Goal: Information Seeking & Learning: Get advice/opinions

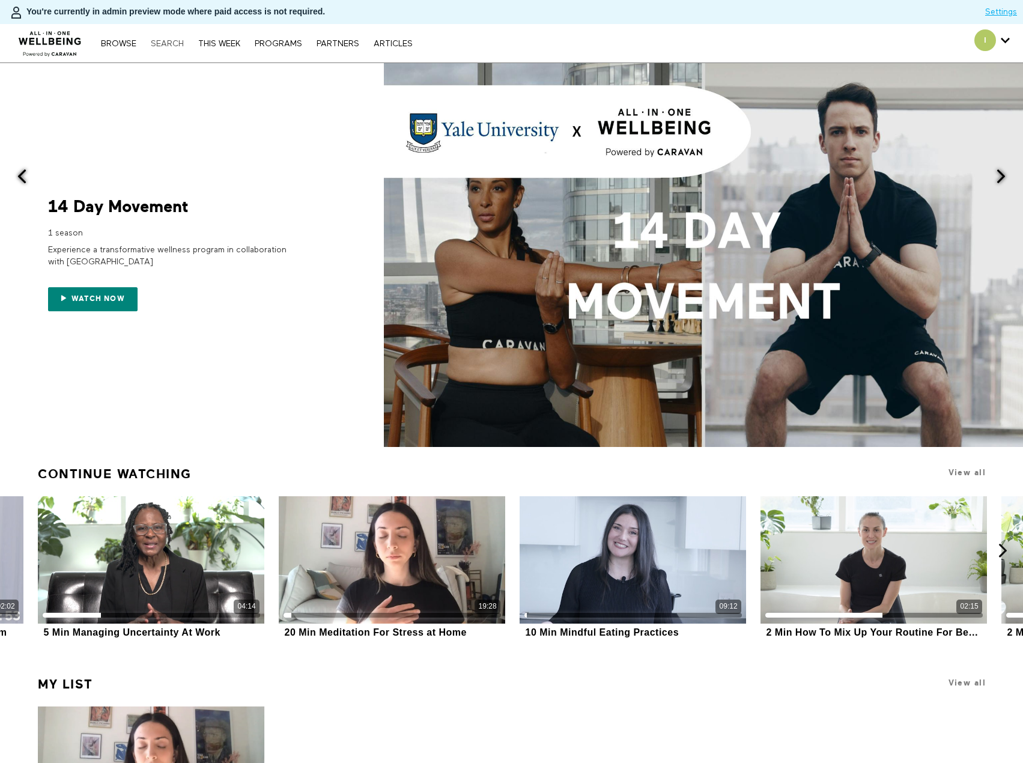
click at [170, 43] on link "Search" at bounding box center [167, 44] width 45 height 8
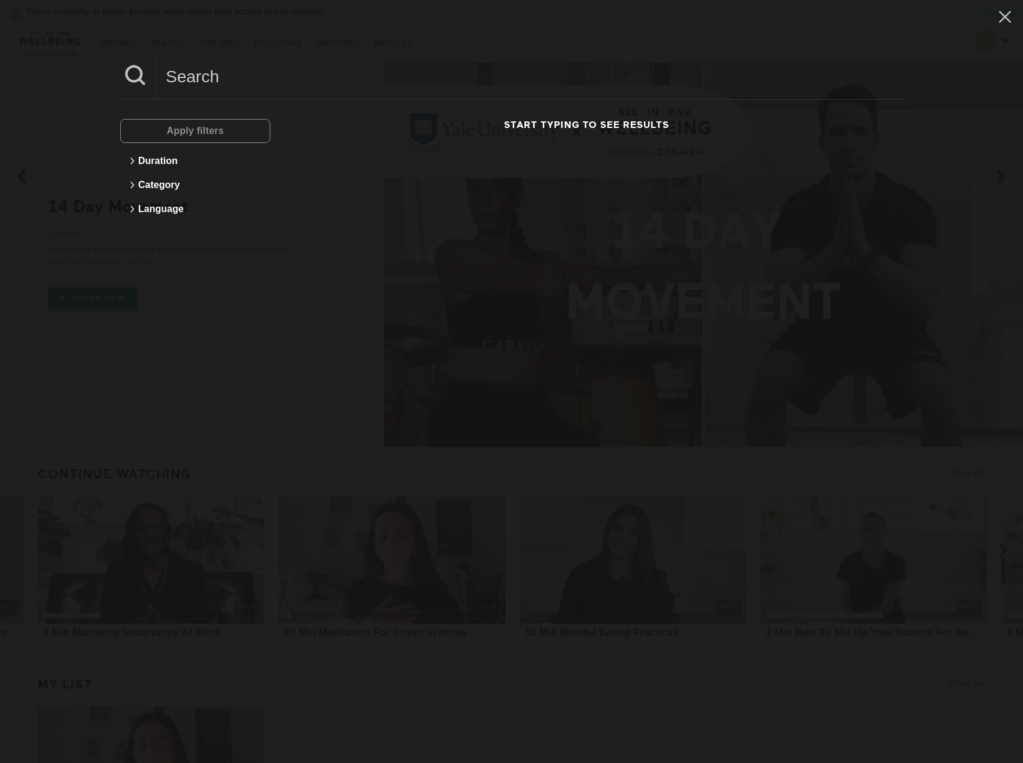
click at [231, 83] on input at bounding box center [530, 76] width 746 height 33
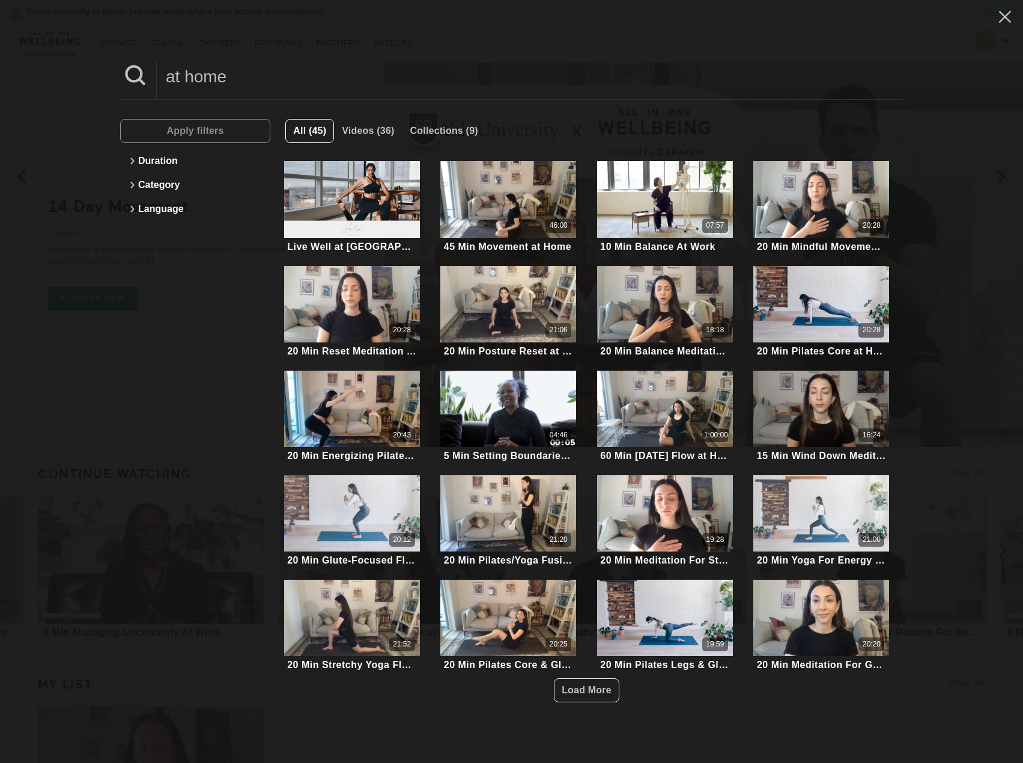
click at [167, 81] on input "at home" at bounding box center [530, 76] width 746 height 33
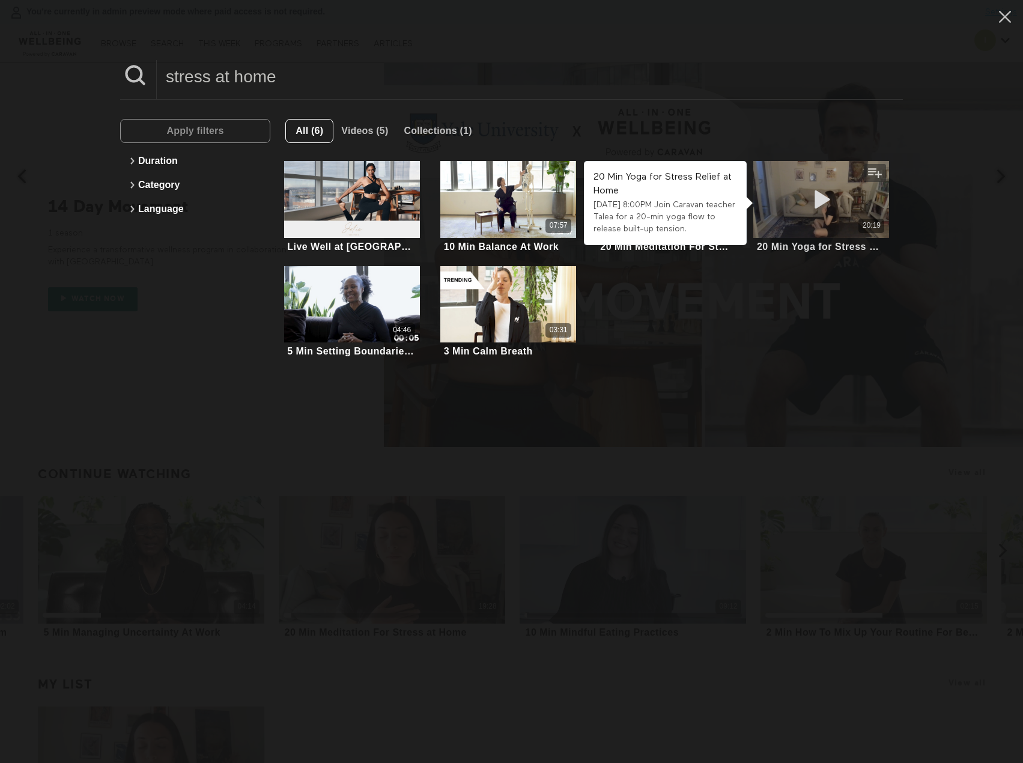
type input "stress at home"
click at [815, 215] on div "20:19" at bounding box center [821, 199] width 136 height 76
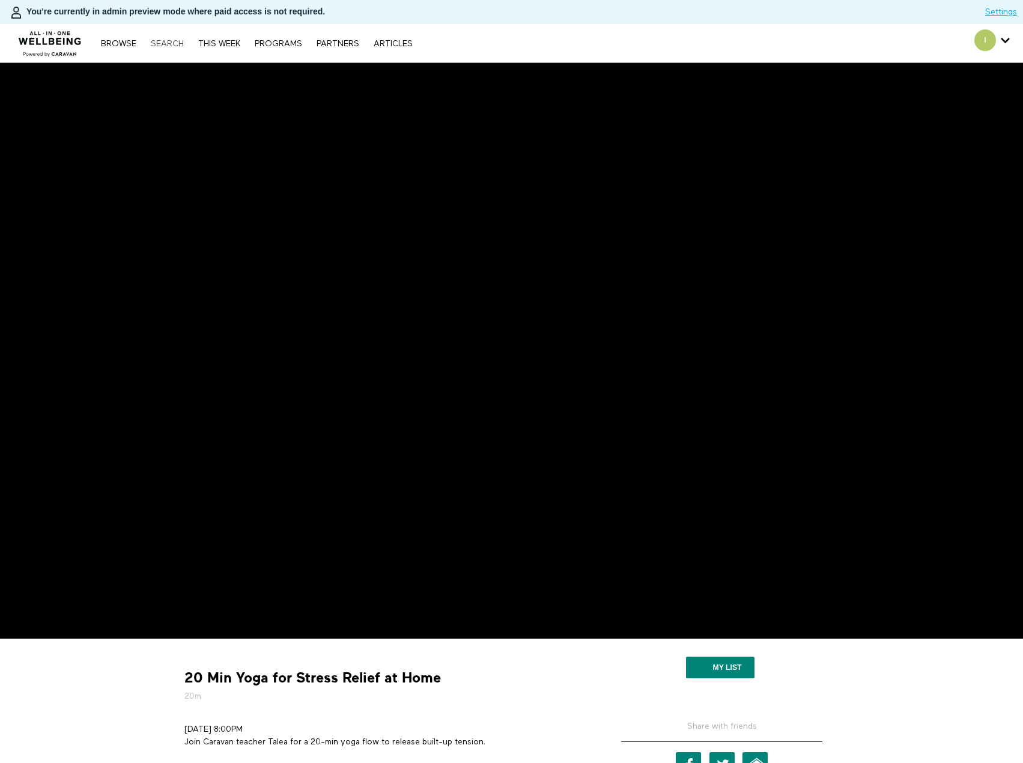
click at [174, 40] on link "Search" at bounding box center [167, 44] width 45 height 8
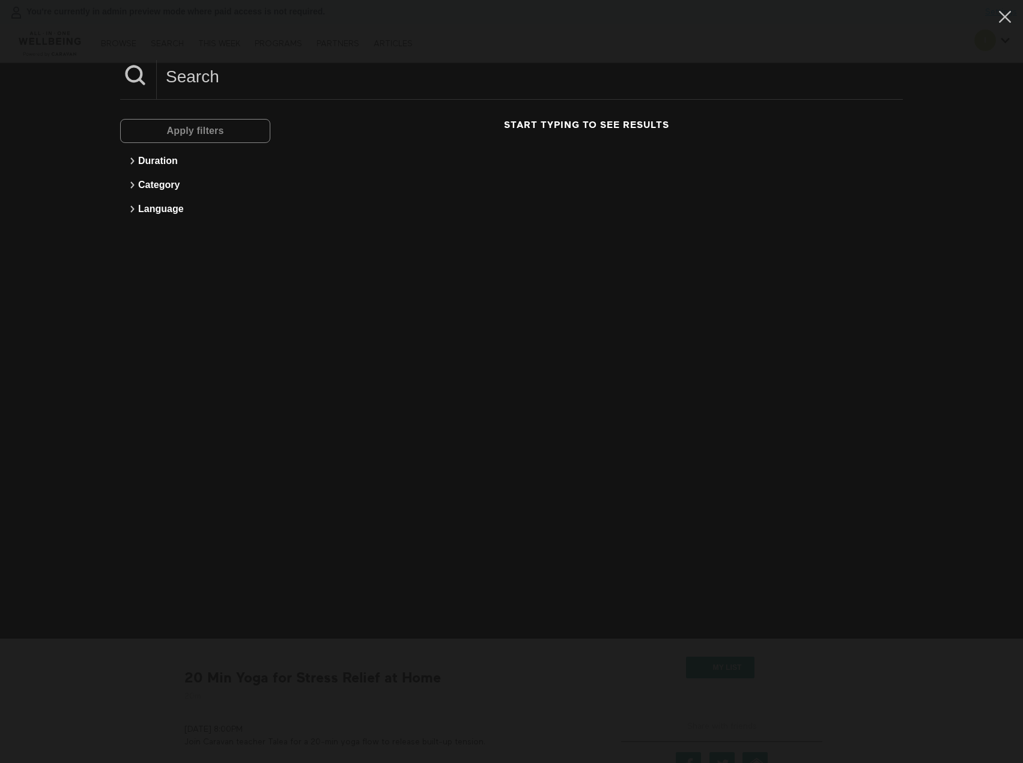
click at [318, 75] on input at bounding box center [530, 76] width 746 height 33
click at [318, 75] on input "talk to anybody" at bounding box center [530, 76] width 746 height 33
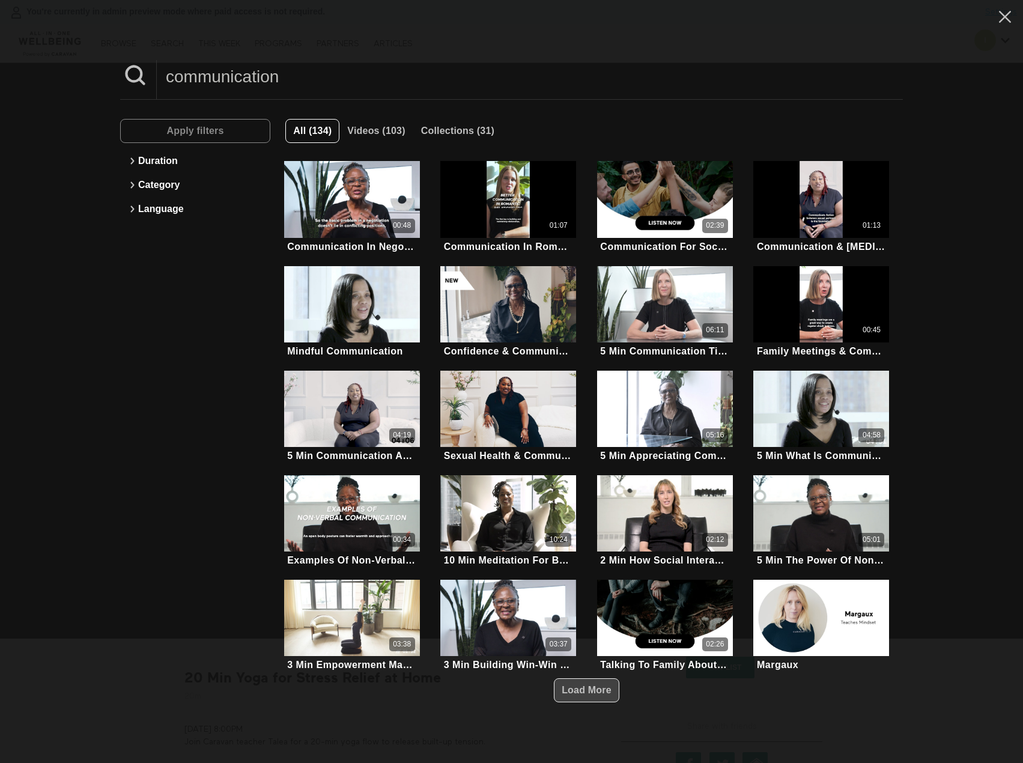
click at [588, 690] on span "Load More" at bounding box center [587, 690] width 50 height 10
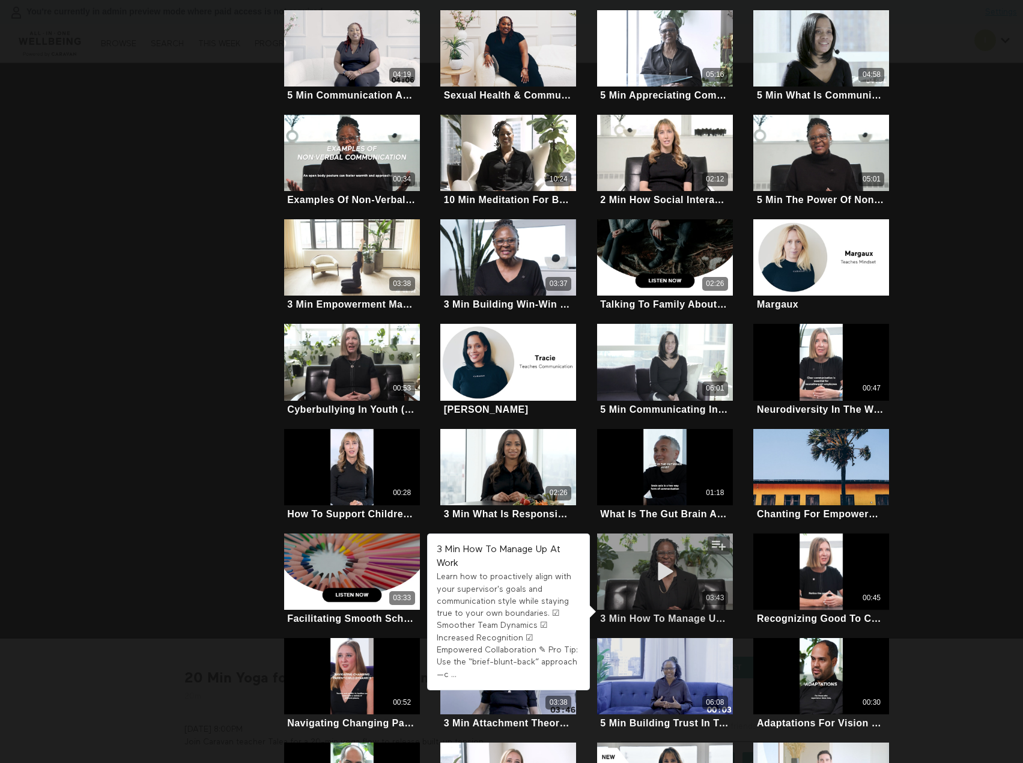
scroll to position [473, 0]
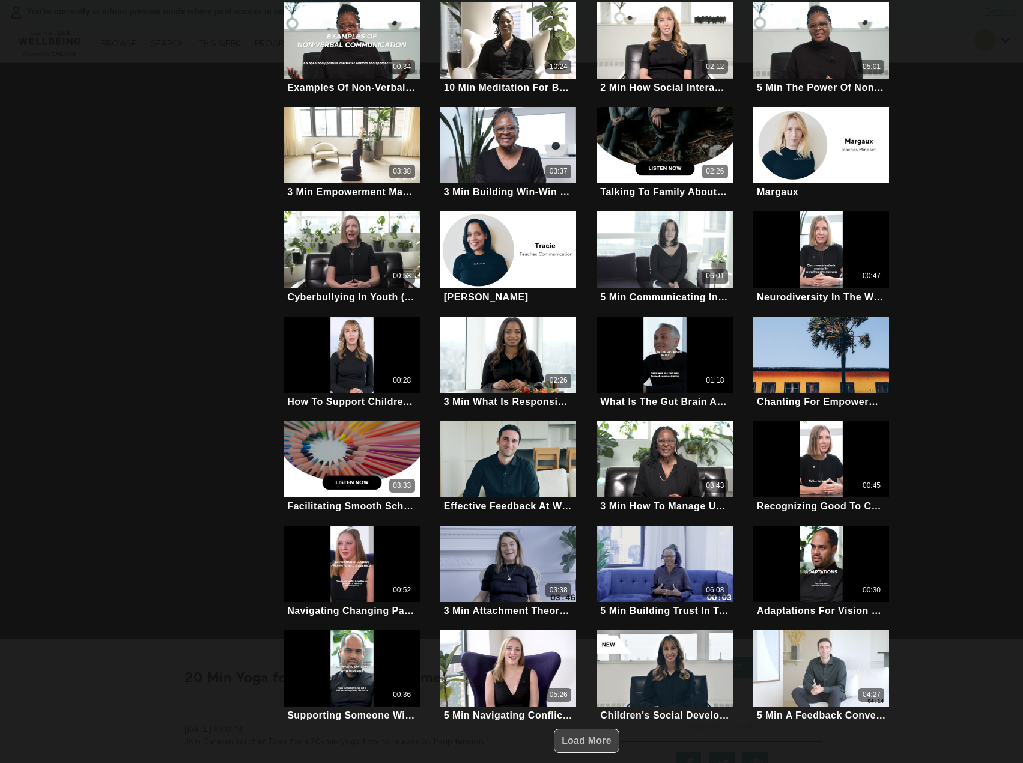
click at [576, 735] on span "Load More" at bounding box center [587, 740] width 50 height 10
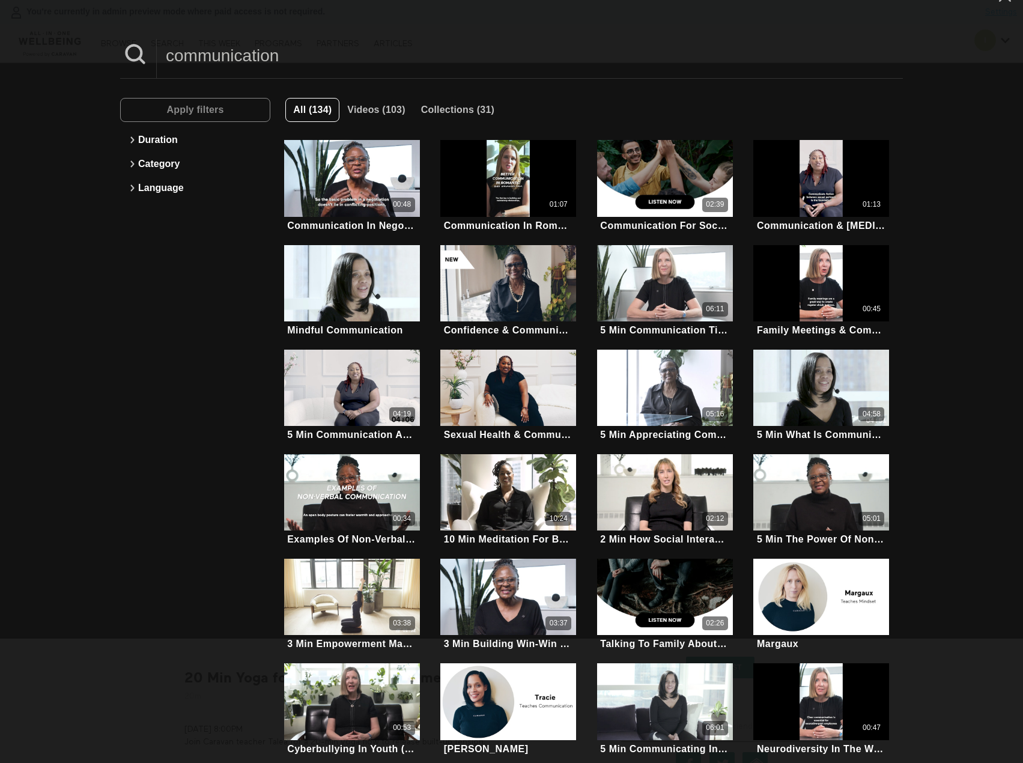
scroll to position [0, 0]
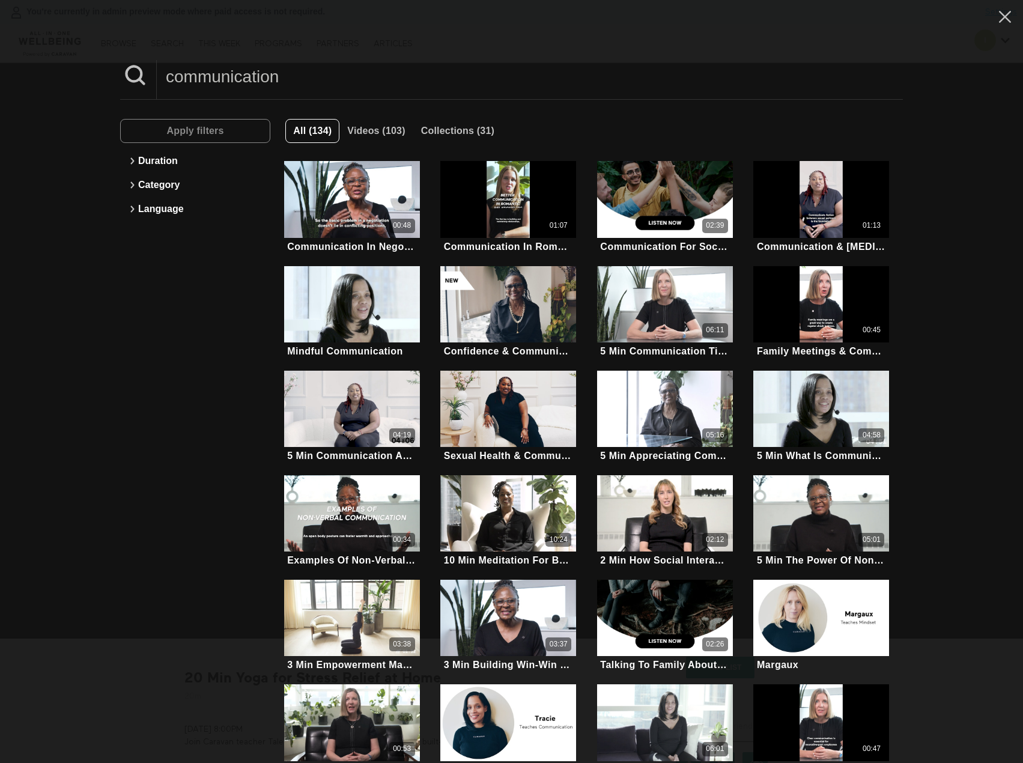
click at [315, 73] on input "communication" at bounding box center [530, 76] width 746 height 33
click at [314, 73] on input "communication" at bounding box center [530, 76] width 746 height 33
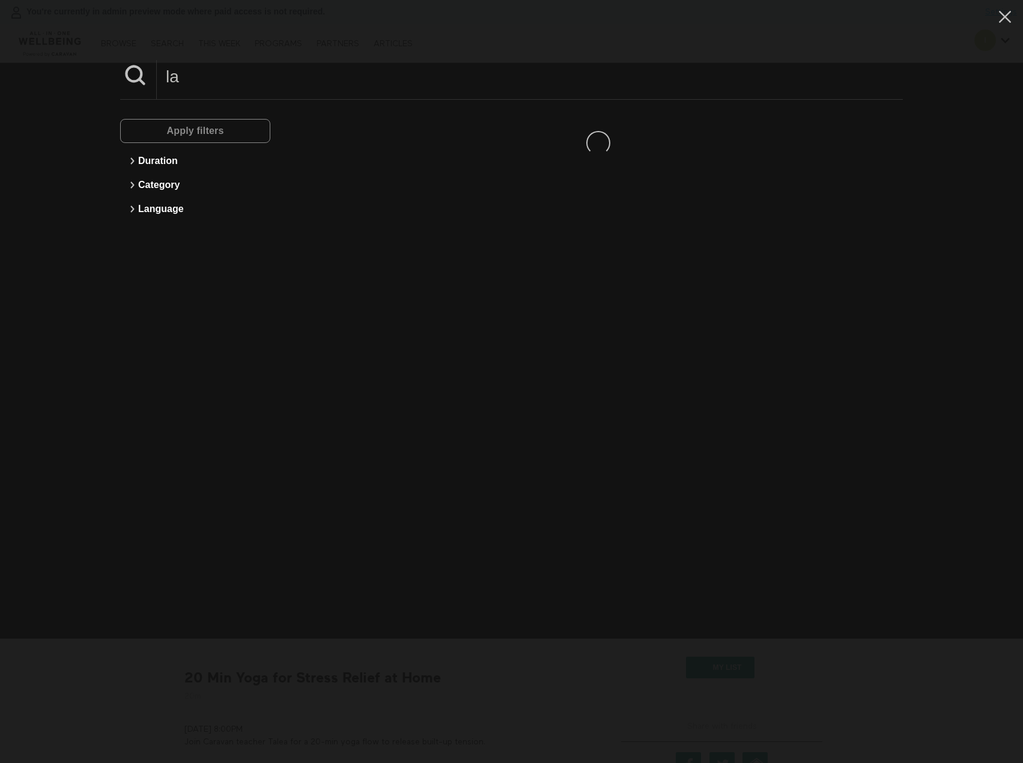
type input "l"
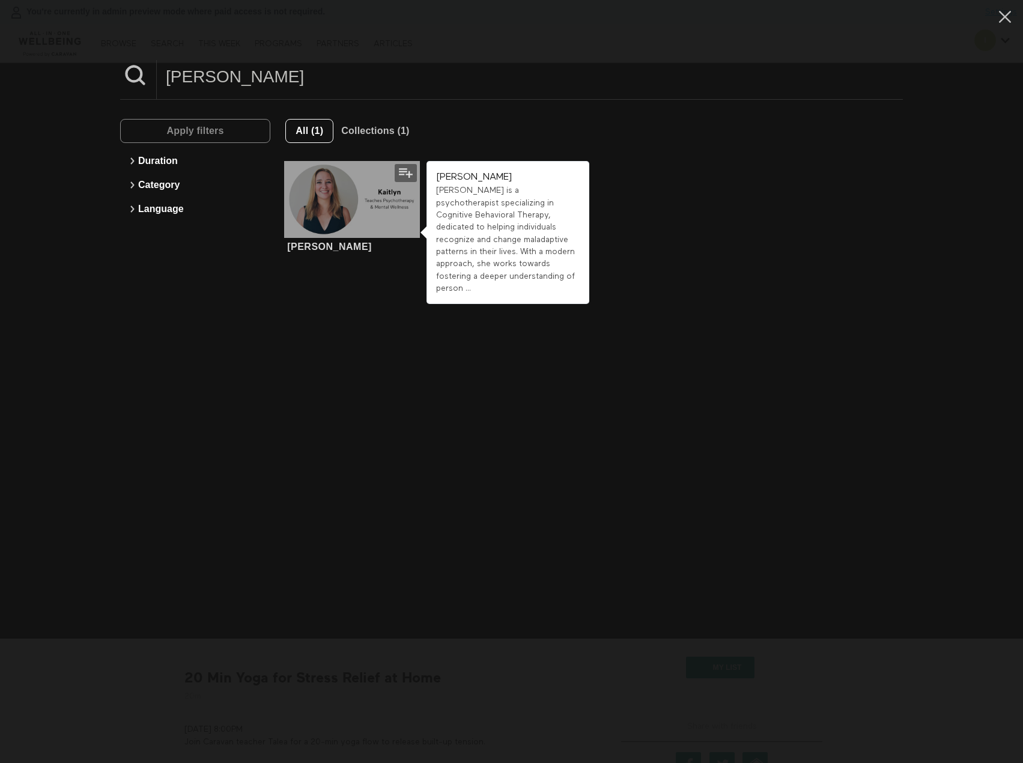
type input "[PERSON_NAME]"
click at [326, 210] on div at bounding box center [352, 199] width 136 height 76
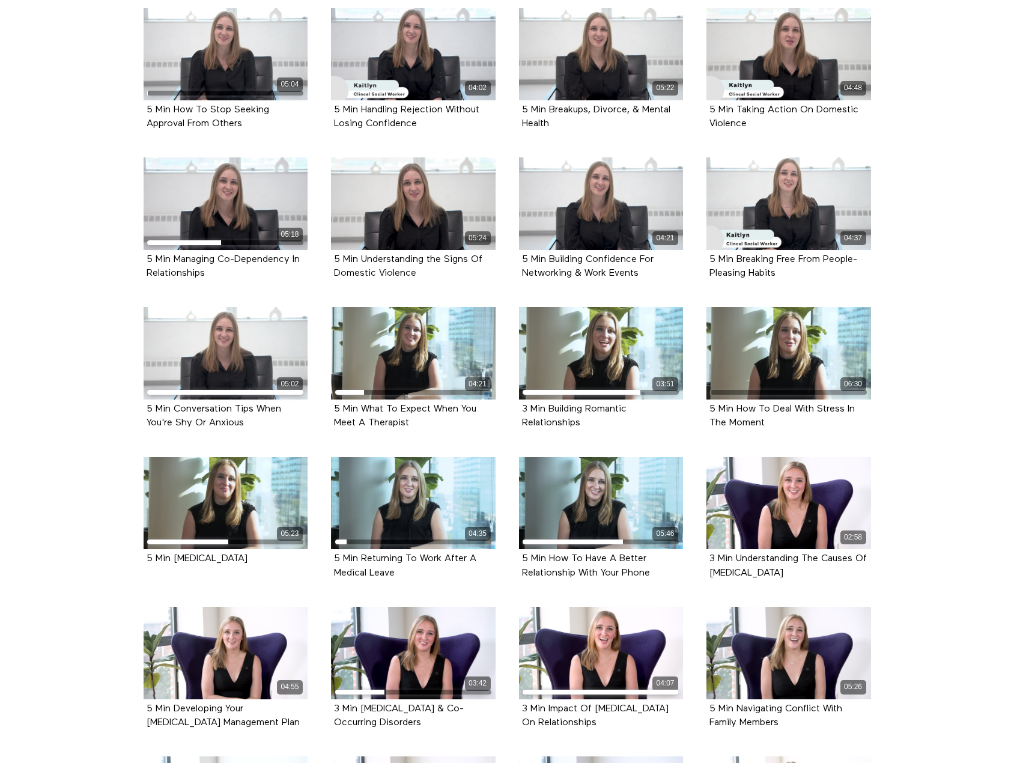
scroll to position [40, 0]
